Goal: Register for event/course

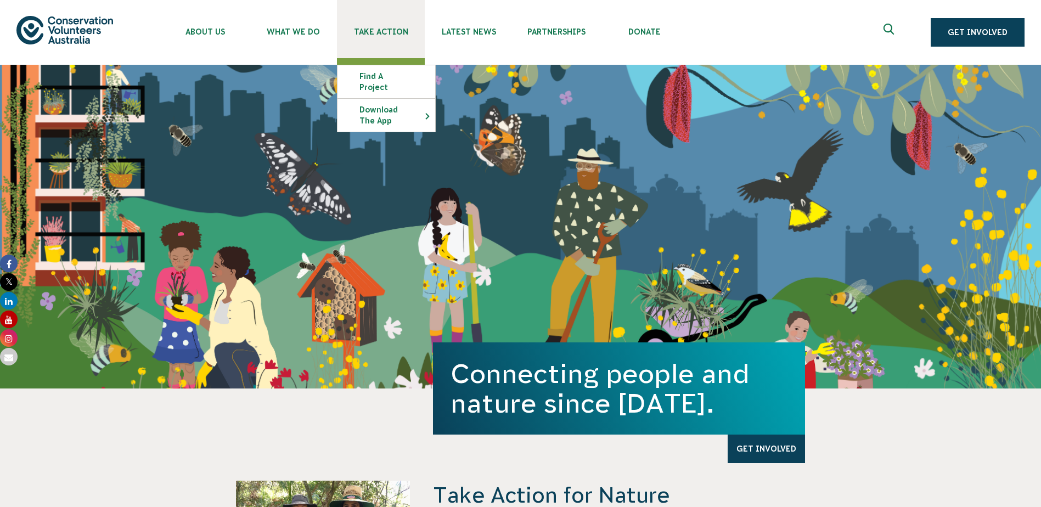
drag, startPoint x: 400, startPoint y: 37, endPoint x: 400, endPoint y: 42, distance: 5.5
click at [400, 37] on link "Take Action" at bounding box center [381, 29] width 88 height 58
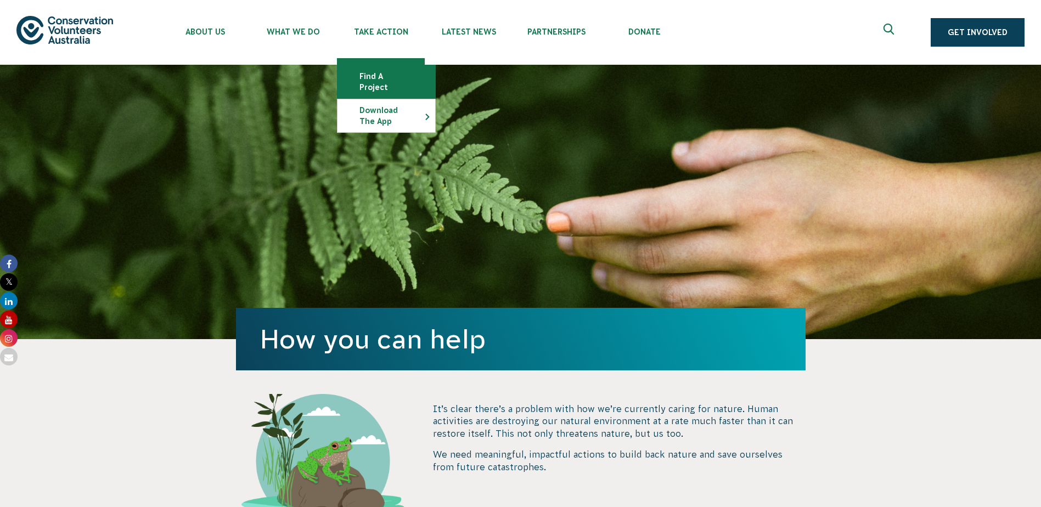
click at [393, 86] on link "Find a project" at bounding box center [386, 81] width 98 height 33
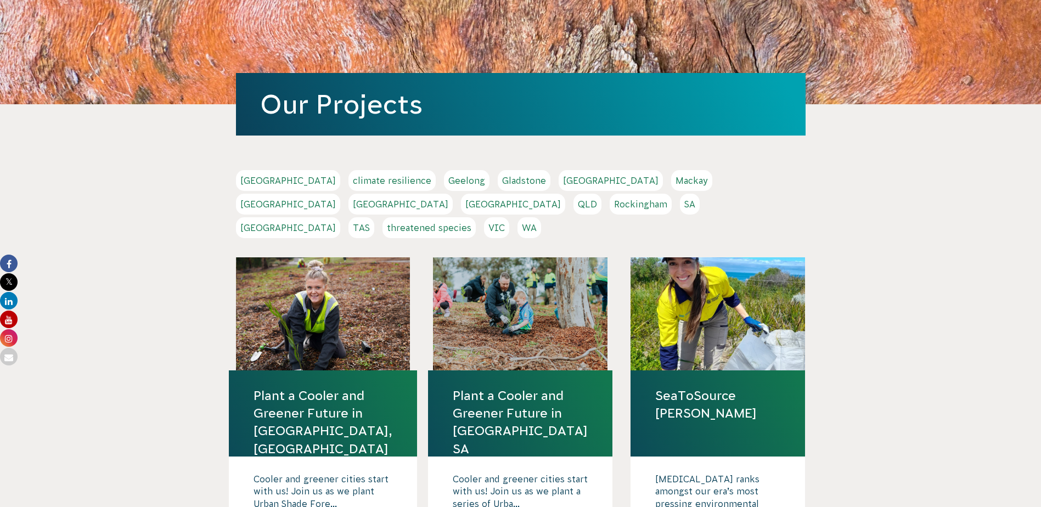
scroll to position [110, 0]
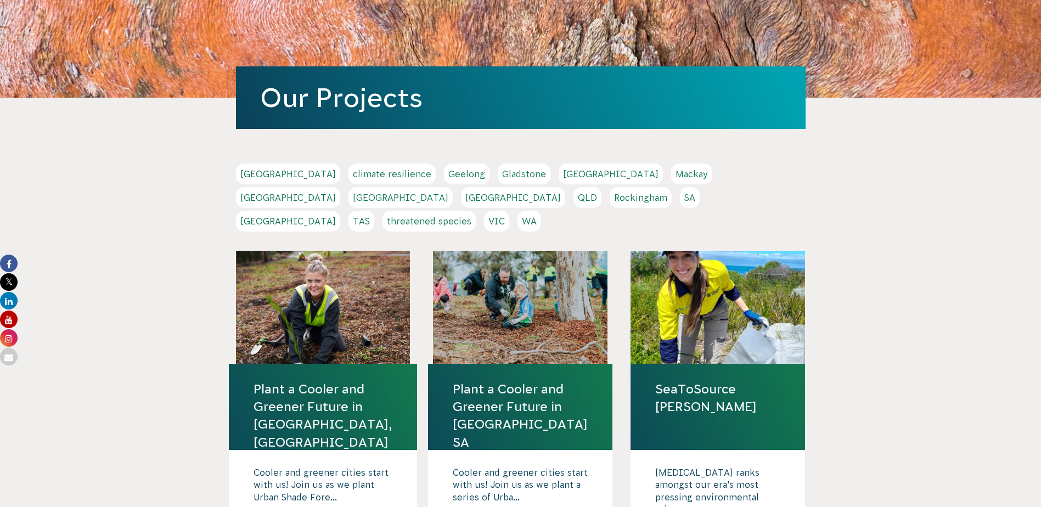
click at [680, 196] on link "SA" at bounding box center [690, 197] width 20 height 21
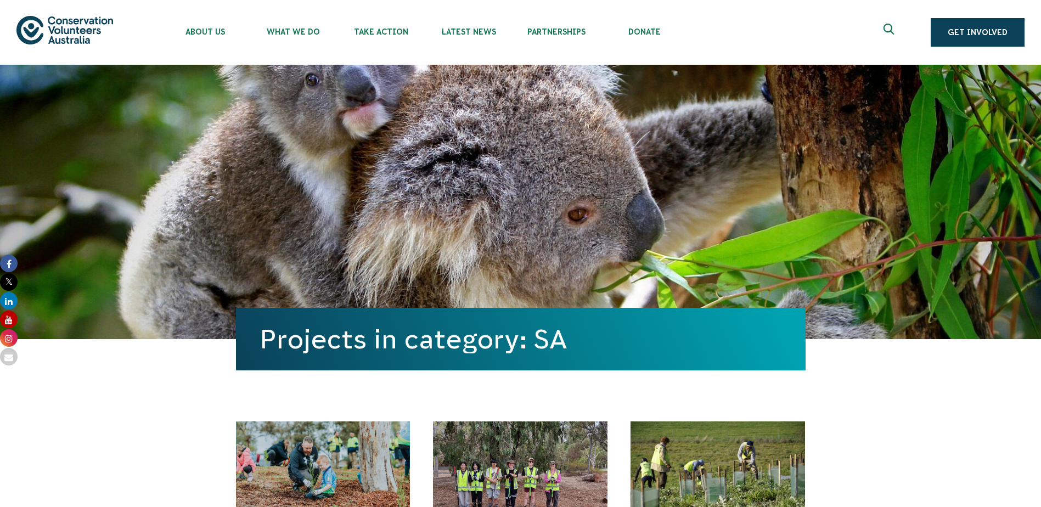
scroll to position [274, 0]
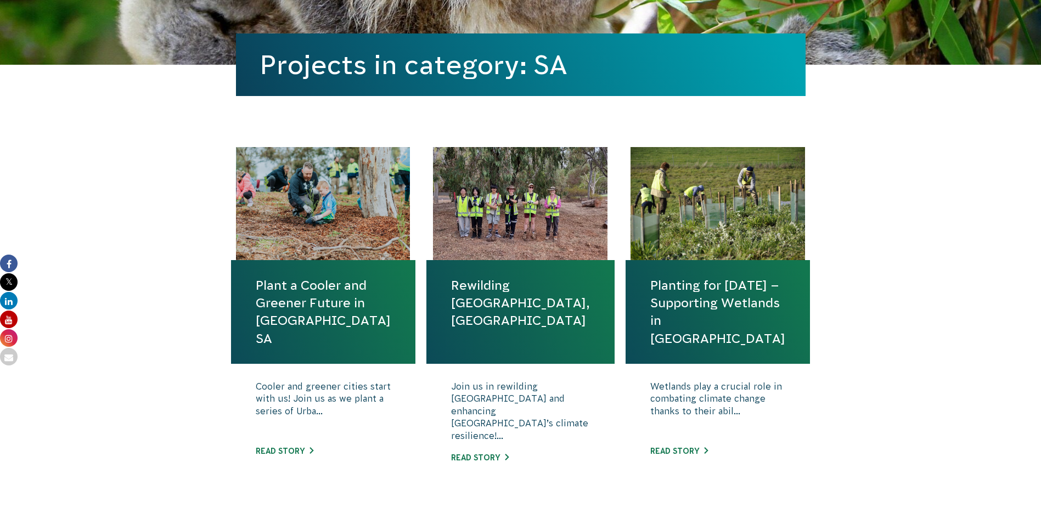
click at [518, 234] on div at bounding box center [520, 203] width 174 height 113
click at [674, 236] on div at bounding box center [717, 203] width 174 height 113
click at [673, 312] on link "Planting for Tomorrow – Supporting Wetlands in SA" at bounding box center [717, 312] width 135 height 71
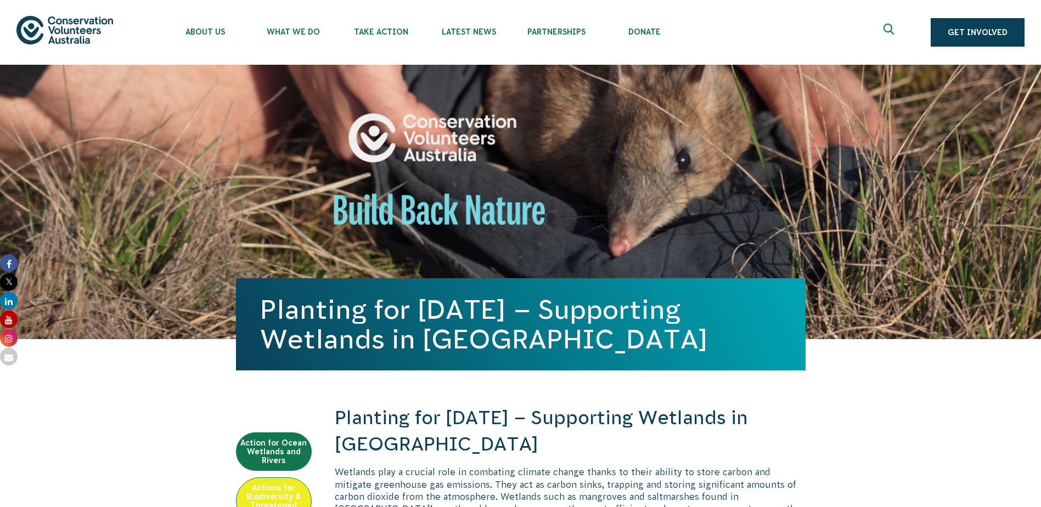
scroll to position [384, 0]
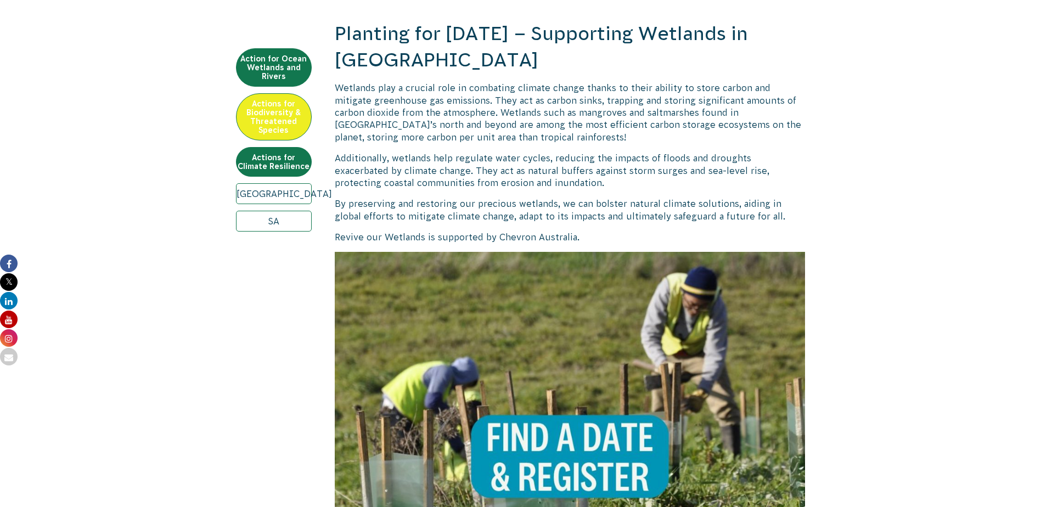
click at [650, 312] on img at bounding box center [570, 487] width 471 height 471
